Goal: Transaction & Acquisition: Obtain resource

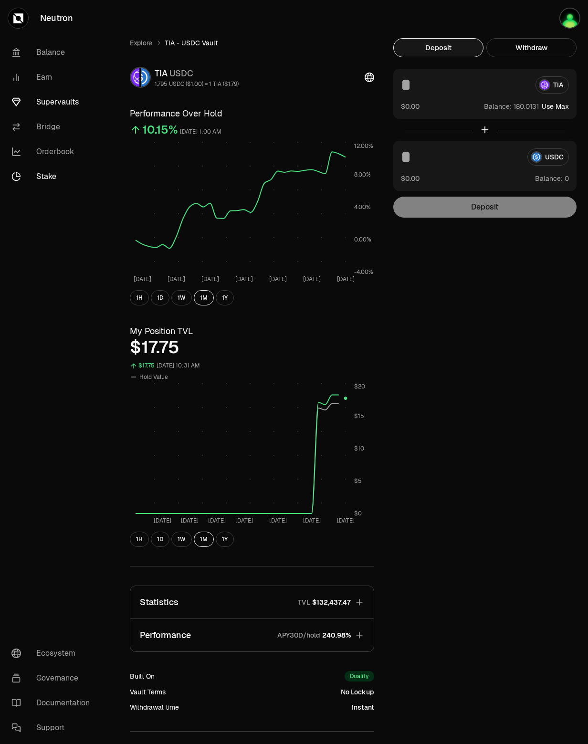
click at [47, 174] on link "Stake" at bounding box center [53, 176] width 99 height 25
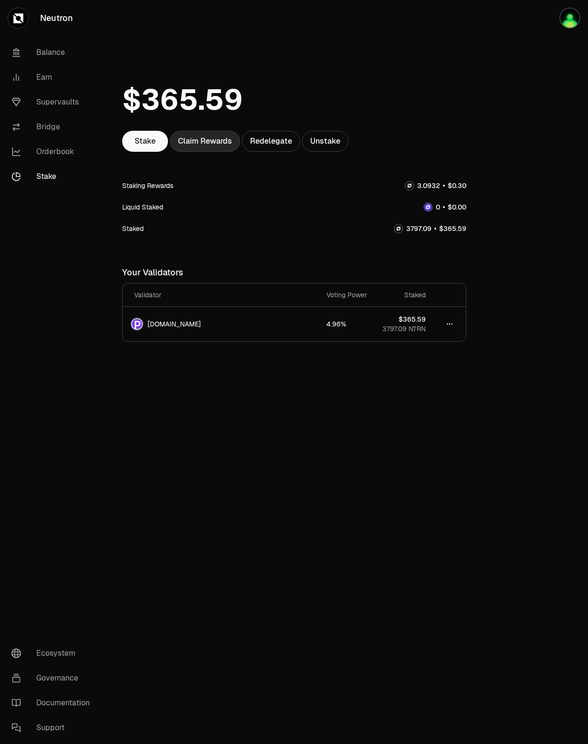
click at [226, 139] on div "Claim Rewards" at bounding box center [205, 141] width 70 height 21
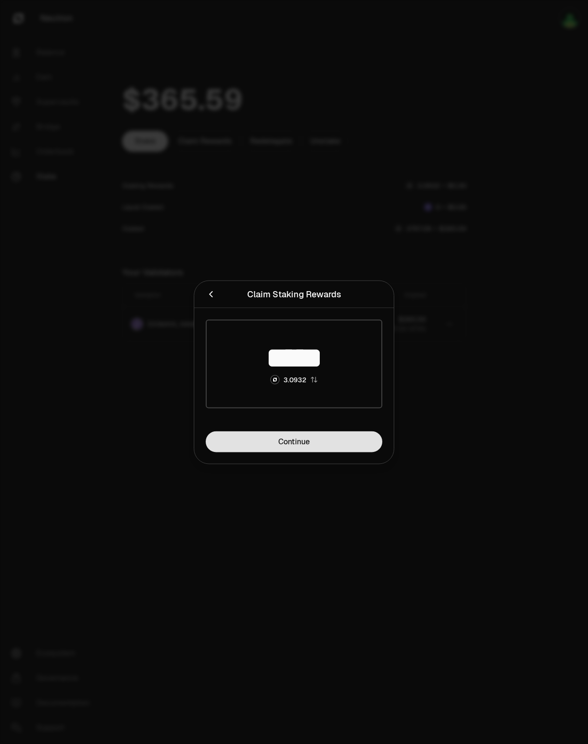
click at [276, 441] on link "Continue" at bounding box center [294, 441] width 177 height 21
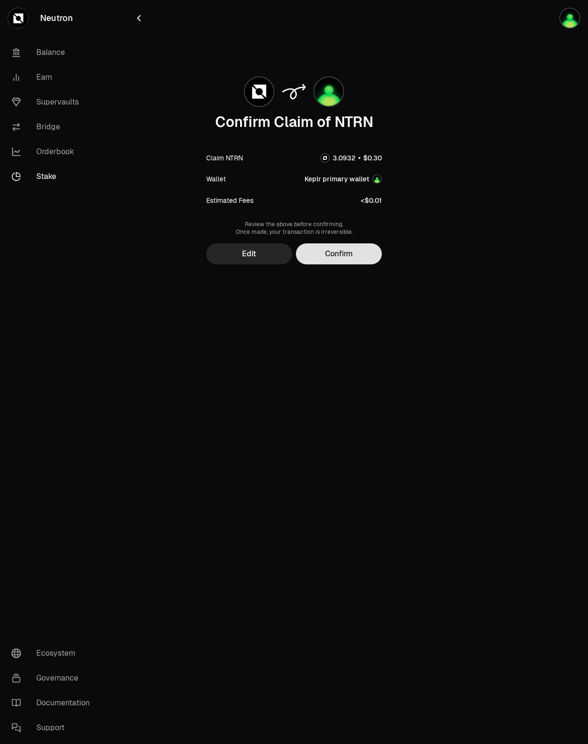
click at [347, 255] on button "Confirm" at bounding box center [339, 253] width 86 height 21
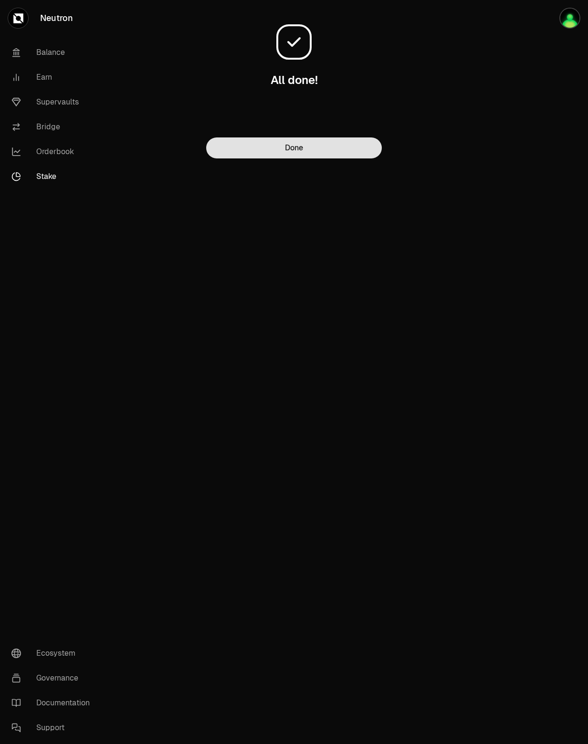
click at [296, 148] on button "Done" at bounding box center [294, 147] width 176 height 21
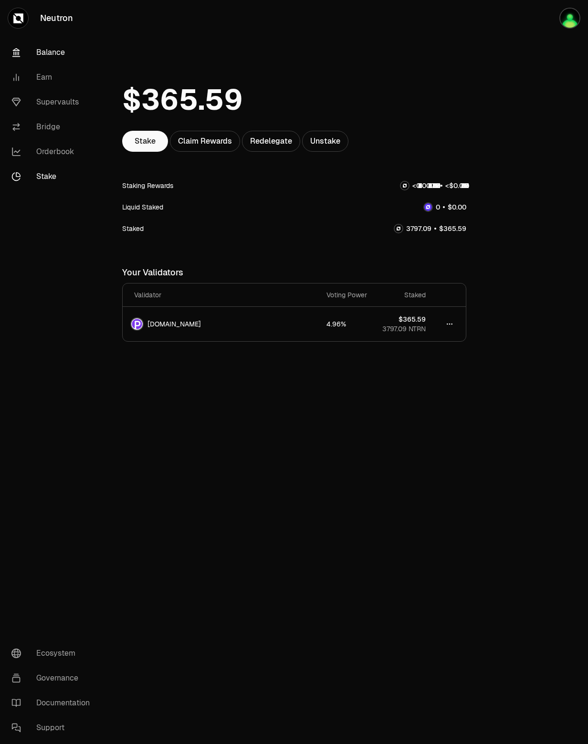
click at [49, 50] on link "Balance" at bounding box center [53, 52] width 99 height 25
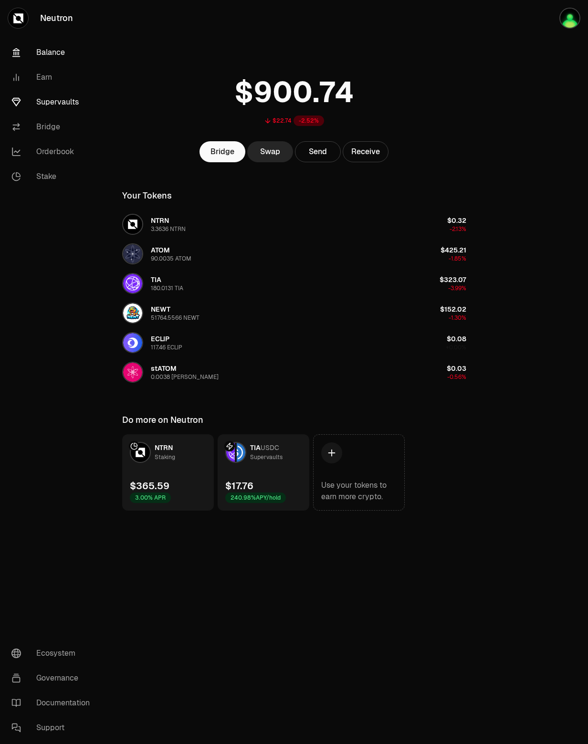
drag, startPoint x: 332, startPoint y: 0, endPoint x: 59, endPoint y: 110, distance: 294.8
click at [59, 110] on link "Supervaults" at bounding box center [53, 102] width 99 height 25
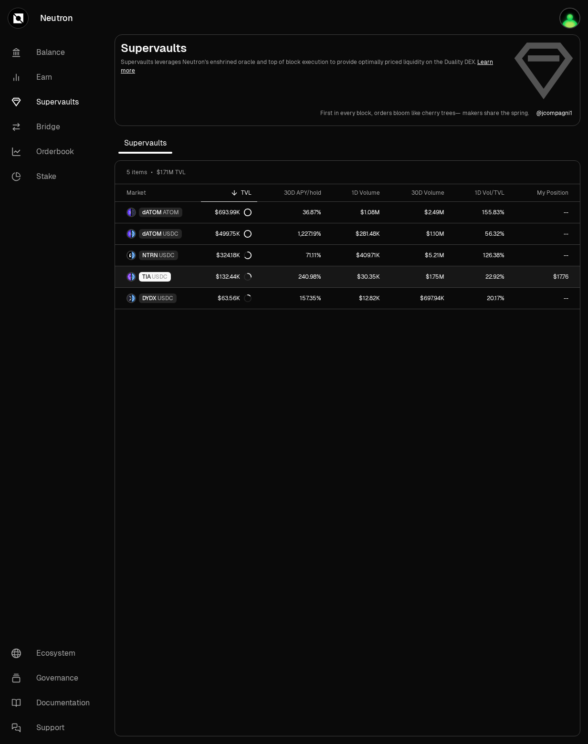
click at [217, 273] on div "$132.44K" at bounding box center [234, 277] width 36 height 8
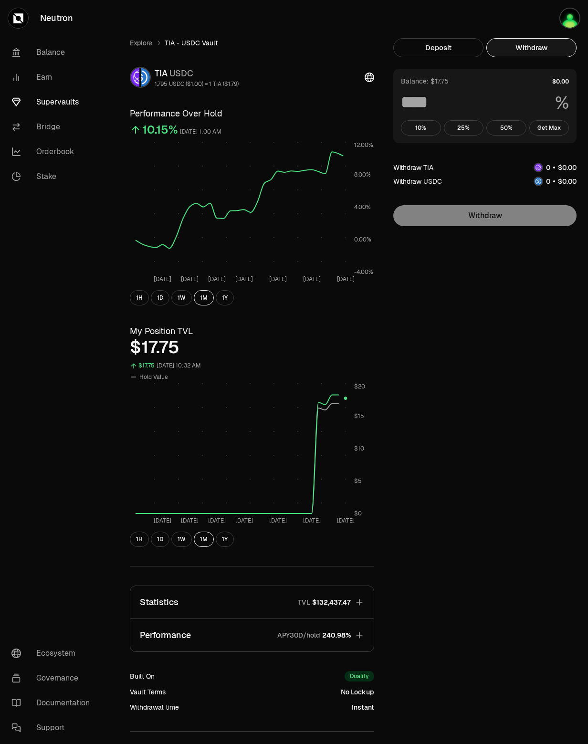
click at [558, 49] on button "Withdraw" at bounding box center [531, 47] width 90 height 19
click at [548, 128] on button "Get Max" at bounding box center [549, 127] width 40 height 15
type input "***"
